Goal: Information Seeking & Learning: Check status

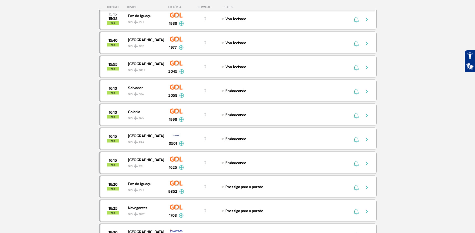
scroll to position [200, 0]
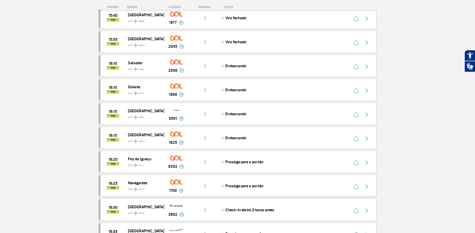
click at [371, 188] on button "button" at bounding box center [368, 186] width 12 height 8
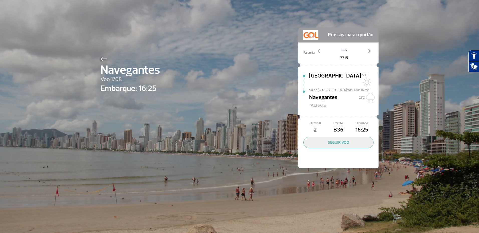
click at [101, 56] on div at bounding box center [130, 58] width 60 height 6
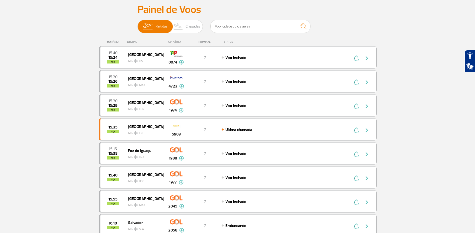
scroll to position [25, 0]
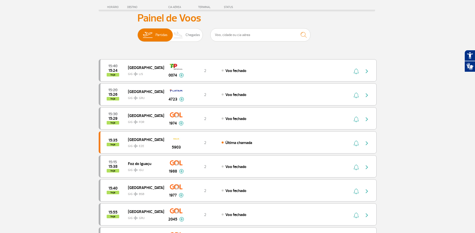
scroll to position [0, 0]
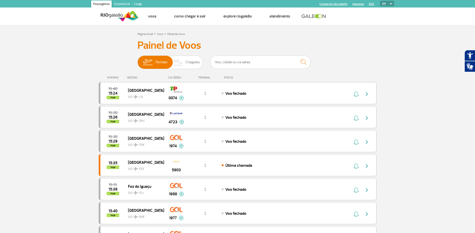
drag, startPoint x: 46, startPoint y: 82, endPoint x: 47, endPoint y: 75, distance: 6.8
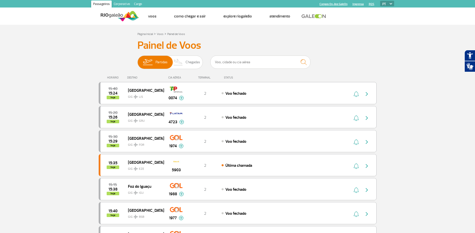
drag, startPoint x: 47, startPoint y: 75, endPoint x: 62, endPoint y: 93, distance: 22.9
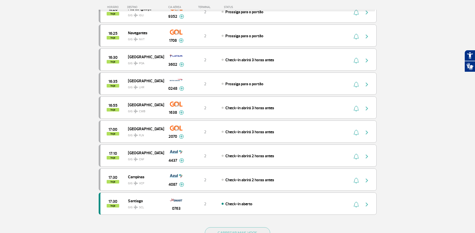
scroll to position [376, 0]
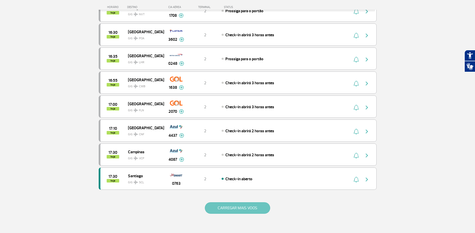
click at [218, 205] on button "CARREGAR MAIS VOOS" at bounding box center [237, 209] width 65 height 12
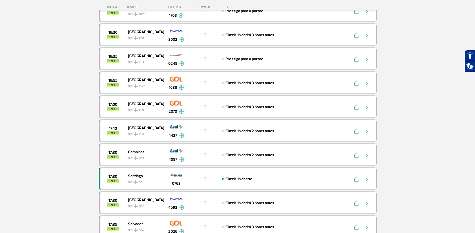
click at [75, 117] on section "Página Inicial > Voos > Painel de Voos Painel de Voos Partidas Chegadas 15:40 1…" at bounding box center [237, 183] width 475 height 1068
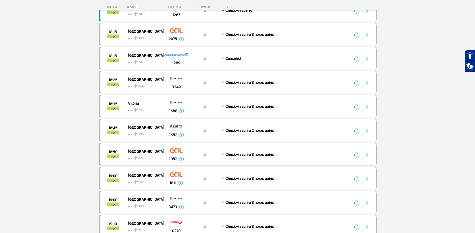
scroll to position [726, 0]
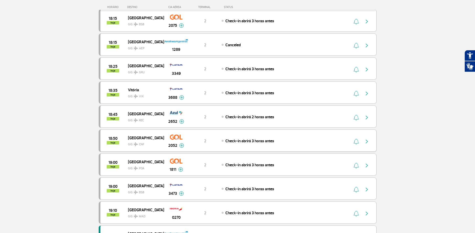
click at [368, 142] on img "button" at bounding box center [367, 142] width 6 height 6
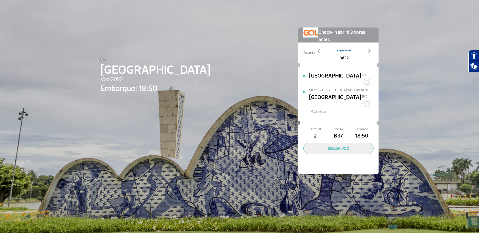
click at [337, 132] on span "B37" at bounding box center [338, 136] width 23 height 9
click at [335, 132] on span "B37" at bounding box center [338, 136] width 23 height 9
drag, startPoint x: 335, startPoint y: 124, endPoint x: 345, endPoint y: 127, distance: 10.1
click at [345, 132] on span "B37" at bounding box center [338, 136] width 23 height 9
click at [103, 61] on img at bounding box center [103, 59] width 7 height 5
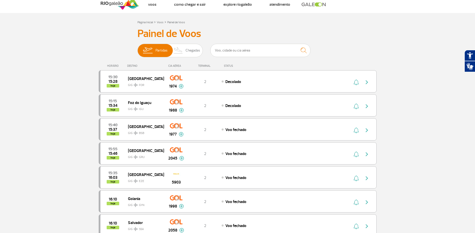
scroll to position [25, 0]
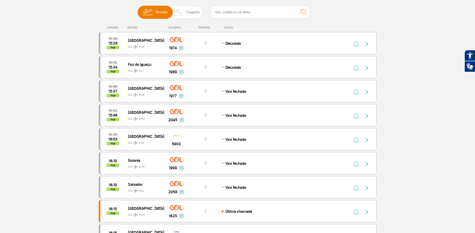
scroll to position [254, 0]
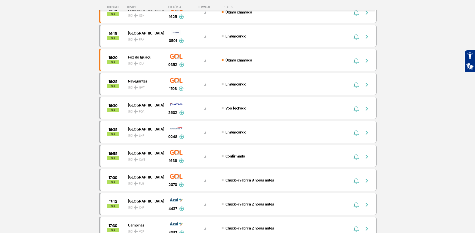
click at [407, 119] on section "Página Inicial > Voos > Painel de Voos Painel de Voos Partidas Chegadas 15:30 1…" at bounding box center [237, 64] width 475 height 587
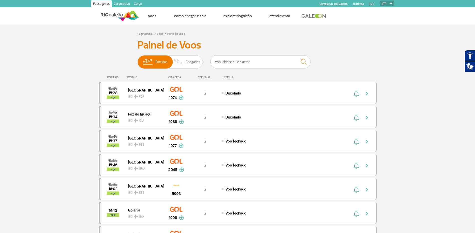
scroll to position [0, 0]
